Goal: Task Accomplishment & Management: Manage account settings

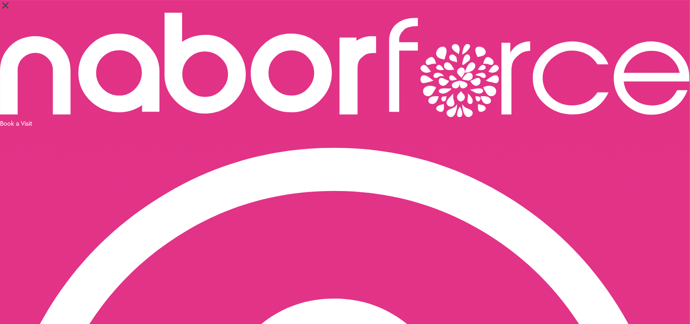
select select "*"
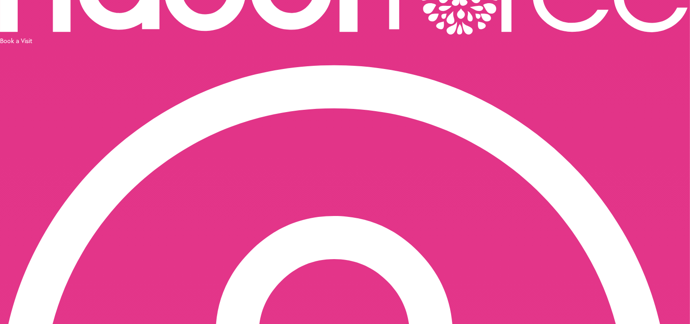
scroll to position [82, 0]
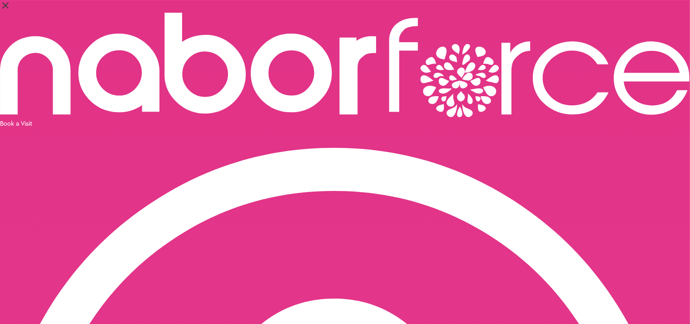
scroll to position [1, 0]
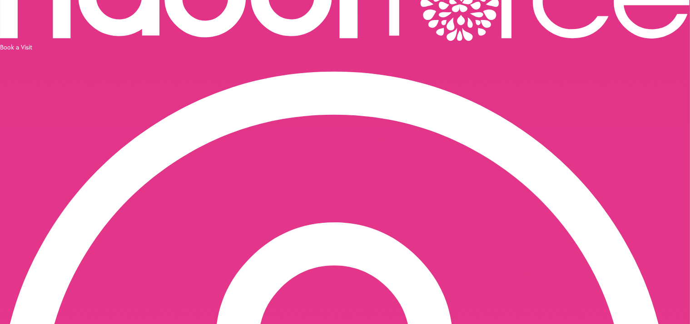
scroll to position [77, 0]
